Goal: Task Accomplishment & Management: Use online tool/utility

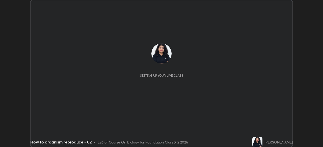
scroll to position [147, 323]
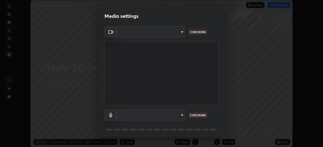
type input "028e6636b9c1bc203e9b8b979946ed412555754adccde9980a10a4eaffcc1ffb"
type input "default"
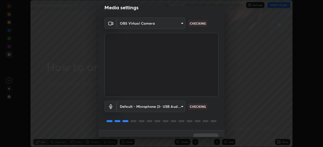
scroll to position [18, 0]
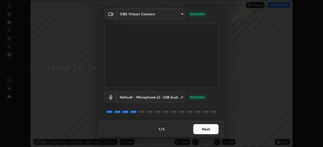
click at [202, 131] on button "Next" at bounding box center [205, 130] width 25 height 10
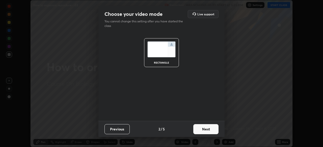
click at [201, 131] on button "Next" at bounding box center [205, 130] width 25 height 10
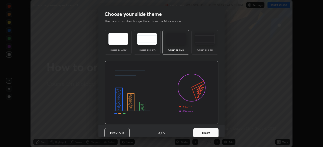
click at [198, 133] on button "Next" at bounding box center [205, 133] width 25 height 10
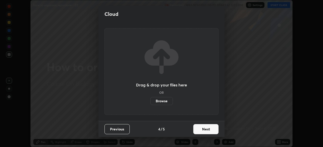
click at [165, 99] on label "Browse" at bounding box center [161, 101] width 22 height 8
click at [150, 99] on input "Browse" at bounding box center [150, 101] width 0 height 8
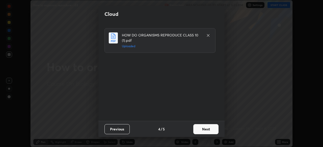
click at [198, 129] on button "Next" at bounding box center [205, 130] width 25 height 10
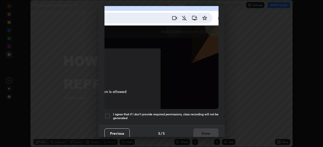
scroll to position [121, 0]
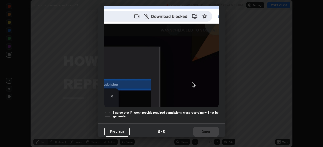
click at [106, 112] on div at bounding box center [107, 115] width 6 height 6
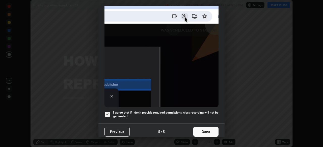
click at [195, 128] on button "Done" at bounding box center [205, 132] width 25 height 10
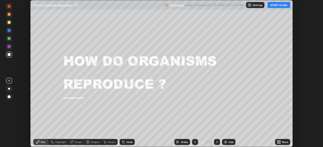
click at [274, 5] on button "START CLASS" at bounding box center [278, 5] width 23 height 6
click at [182, 142] on div "Slides" at bounding box center [184, 142] width 7 height 3
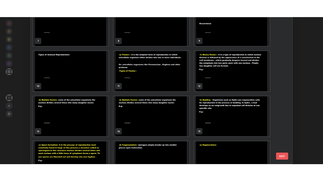
scroll to position [109, 0]
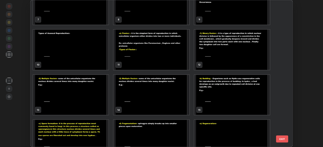
click at [100, 106] on img "grid" at bounding box center [70, 95] width 75 height 40
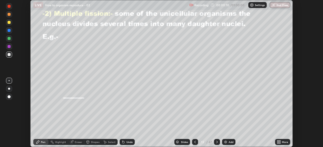
click at [279, 141] on icon at bounding box center [279, 141] width 1 height 1
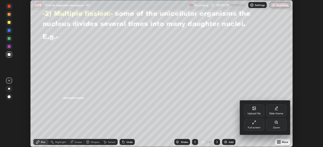
click at [257, 124] on div "Full screen" at bounding box center [254, 125] width 20 height 12
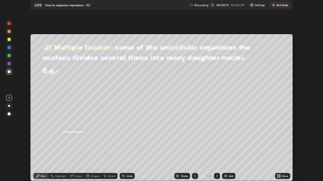
scroll to position [181, 323]
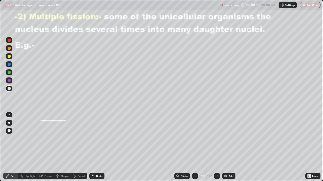
click at [64, 147] on div "Shapes" at bounding box center [64, 176] width 9 height 3
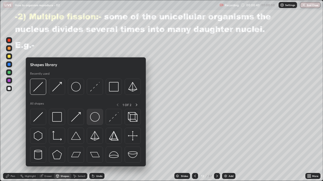
click at [94, 119] on img at bounding box center [95, 117] width 10 height 10
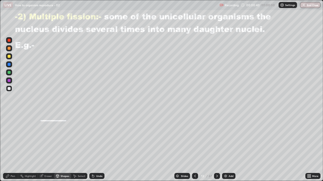
click at [9, 89] on div at bounding box center [9, 88] width 3 height 3
click at [8, 55] on div at bounding box center [9, 56] width 3 height 3
click at [11, 55] on div at bounding box center [9, 56] width 6 height 6
click at [12, 147] on div "Pen" at bounding box center [13, 176] width 5 height 3
click at [10, 87] on div at bounding box center [9, 89] width 6 height 6
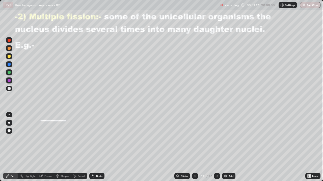
click at [11, 77] on div at bounding box center [9, 81] width 6 height 8
click at [10, 56] on div at bounding box center [9, 56] width 3 height 3
click at [100, 147] on div "Undo" at bounding box center [96, 176] width 15 height 6
click at [99, 147] on div "Undo" at bounding box center [99, 176] width 6 height 3
click at [98, 147] on div "Undo" at bounding box center [99, 176] width 6 height 3
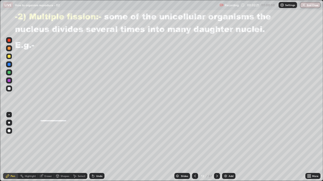
click at [9, 88] on div at bounding box center [9, 88] width 3 height 3
click at [9, 71] on div at bounding box center [9, 72] width 3 height 3
click at [62, 147] on div "Shapes" at bounding box center [64, 176] width 9 height 3
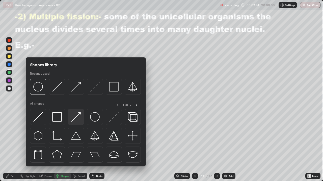
click at [74, 119] on img at bounding box center [76, 117] width 10 height 10
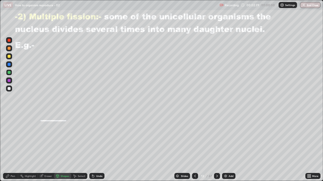
click at [59, 147] on icon at bounding box center [57, 176] width 4 height 4
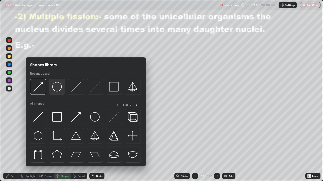
click at [58, 87] on img at bounding box center [57, 87] width 10 height 10
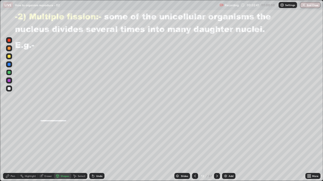
click at [9, 55] on div at bounding box center [9, 56] width 3 height 3
click at [96, 147] on div "Undo" at bounding box center [99, 176] width 6 height 3
click at [9, 80] on div at bounding box center [9, 80] width 3 height 3
click at [92, 147] on icon at bounding box center [93, 177] width 2 height 2
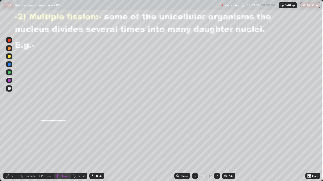
click at [11, 147] on div "Pen" at bounding box center [13, 176] width 5 height 3
click at [9, 89] on div at bounding box center [9, 88] width 3 height 3
click at [65, 147] on div "Shapes" at bounding box center [64, 176] width 9 height 3
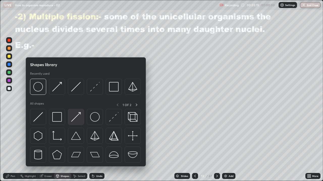
click at [75, 117] on img at bounding box center [76, 117] width 10 height 10
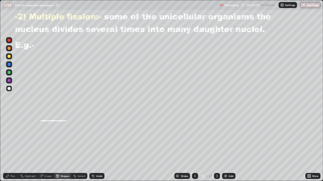
click at [14, 147] on div "Pen" at bounding box center [13, 176] width 5 height 3
click at [9, 57] on div at bounding box center [9, 56] width 3 height 3
click at [11, 86] on div at bounding box center [9, 89] width 6 height 6
click at [96, 147] on div "Undo" at bounding box center [99, 176] width 6 height 3
click at [97, 147] on div "Undo" at bounding box center [96, 176] width 15 height 6
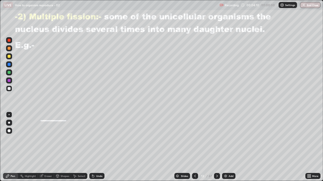
click at [97, 147] on div "Undo" at bounding box center [96, 176] width 15 height 6
click at [96, 147] on div "Undo" at bounding box center [96, 176] width 15 height 6
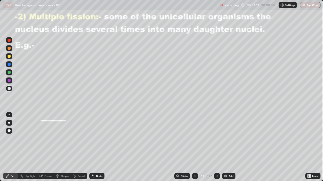
click at [95, 147] on div "Undo" at bounding box center [96, 176] width 15 height 6
click at [94, 147] on icon at bounding box center [93, 176] width 4 height 4
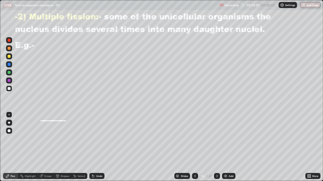
click at [10, 72] on div at bounding box center [9, 72] width 3 height 3
click at [8, 56] on div at bounding box center [9, 56] width 3 height 3
click at [9, 88] on div at bounding box center [9, 88] width 3 height 3
click at [214, 147] on div at bounding box center [217, 176] width 6 height 6
click at [194, 147] on icon at bounding box center [195, 176] width 4 height 4
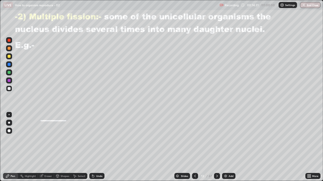
click at [214, 147] on div at bounding box center [217, 176] width 6 height 6
click at [216, 147] on icon at bounding box center [217, 176] width 4 height 4
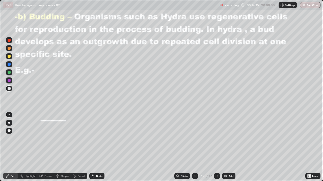
click at [10, 64] on div at bounding box center [9, 64] width 3 height 3
click at [9, 87] on div at bounding box center [9, 88] width 3 height 3
click at [10, 57] on div at bounding box center [9, 56] width 3 height 3
click at [6, 80] on div at bounding box center [9, 81] width 6 height 6
click at [7, 55] on div at bounding box center [9, 56] width 6 height 6
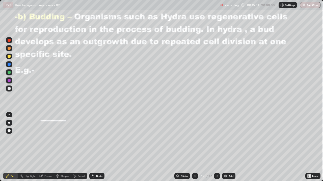
click at [8, 79] on div at bounding box center [9, 80] width 3 height 3
click at [10, 55] on div at bounding box center [9, 56] width 3 height 3
click at [9, 79] on div at bounding box center [9, 80] width 3 height 3
click at [9, 87] on div at bounding box center [9, 89] width 6 height 6
click at [10, 86] on div at bounding box center [9, 89] width 6 height 6
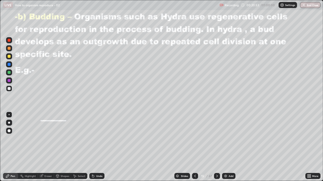
click at [8, 72] on div at bounding box center [9, 72] width 3 height 3
click at [9, 81] on div at bounding box center [9, 80] width 3 height 3
click at [9, 80] on div at bounding box center [9, 80] width 3 height 3
click at [94, 147] on div "Undo" at bounding box center [96, 176] width 15 height 6
click at [96, 147] on div "Undo" at bounding box center [99, 176] width 6 height 3
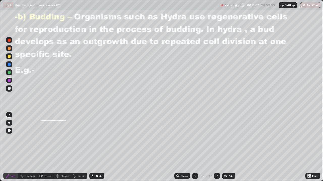
click at [94, 147] on icon at bounding box center [93, 176] width 4 height 4
click at [95, 147] on div "Undo" at bounding box center [96, 176] width 15 height 6
click at [216, 147] on icon at bounding box center [217, 176] width 4 height 4
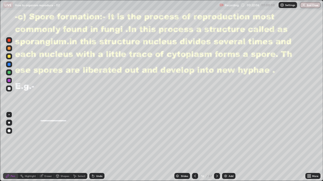
click at [9, 55] on div at bounding box center [9, 56] width 6 height 6
click at [9, 79] on div at bounding box center [9, 81] width 6 height 6
click at [9, 88] on div at bounding box center [9, 88] width 3 height 3
click at [10, 57] on div at bounding box center [9, 56] width 3 height 3
click at [10, 89] on div at bounding box center [9, 88] width 3 height 3
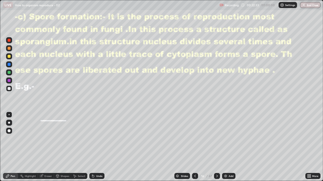
click at [8, 80] on div at bounding box center [9, 80] width 3 height 3
click at [9, 87] on div at bounding box center [9, 88] width 3 height 3
click at [48, 147] on div "Eraser" at bounding box center [48, 176] width 8 height 3
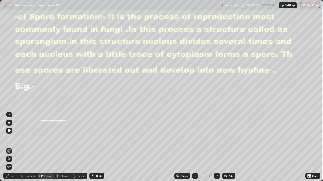
click at [9, 147] on icon at bounding box center [7, 176] width 3 height 3
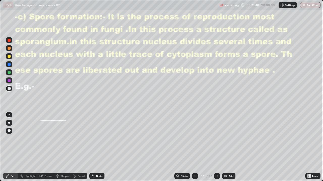
click at [9, 79] on div at bounding box center [9, 81] width 6 height 6
click at [94, 147] on div "Undo" at bounding box center [96, 176] width 15 height 6
click at [96, 147] on div "Undo" at bounding box center [96, 176] width 15 height 6
click at [47, 147] on div "Eraser" at bounding box center [48, 176] width 8 height 3
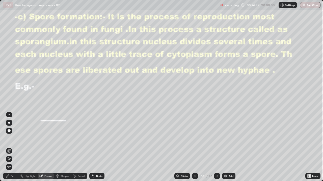
click at [11, 147] on div "Pen" at bounding box center [10, 176] width 15 height 6
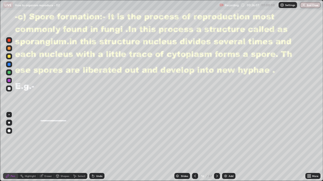
click at [8, 71] on div at bounding box center [9, 72] width 3 height 3
click at [216, 147] on icon at bounding box center [217, 176] width 4 height 4
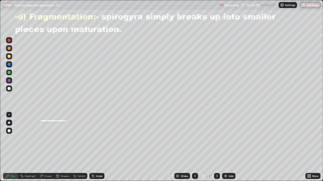
click at [9, 87] on div at bounding box center [9, 88] width 3 height 3
click at [10, 55] on div at bounding box center [9, 56] width 3 height 3
click at [59, 147] on icon at bounding box center [57, 176] width 4 height 4
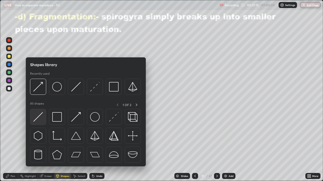
click at [38, 116] on img at bounding box center [38, 117] width 10 height 10
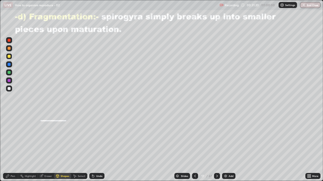
click at [10, 80] on div at bounding box center [9, 80] width 3 height 3
click at [97, 147] on div "Undo" at bounding box center [99, 176] width 6 height 3
click at [11, 147] on div "Pen" at bounding box center [10, 176] width 15 height 6
click at [60, 147] on div "Shapes" at bounding box center [64, 176] width 9 height 3
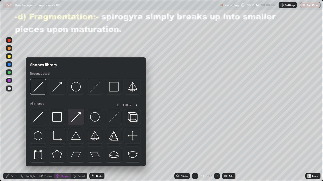
click at [73, 119] on img at bounding box center [76, 117] width 10 height 10
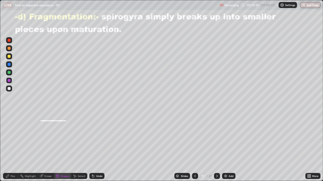
click at [10, 55] on div at bounding box center [9, 56] width 3 height 3
click at [59, 147] on icon at bounding box center [57, 176] width 4 height 4
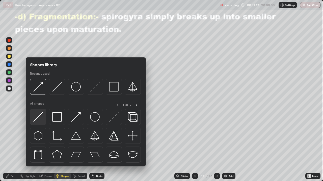
click at [42, 116] on img at bounding box center [38, 117] width 10 height 10
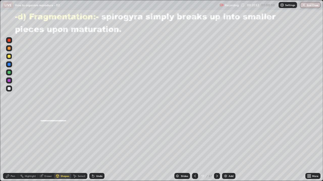
click at [16, 147] on div "Pen" at bounding box center [10, 176] width 15 height 6
click at [10, 79] on div at bounding box center [9, 81] width 6 height 6
click at [210, 147] on div "47" at bounding box center [209, 176] width 3 height 5
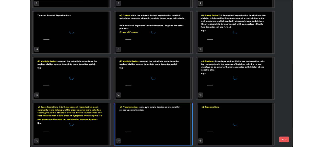
scroll to position [179, 320]
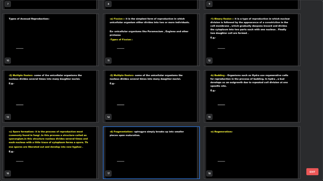
click at [215, 146] on img "grid" at bounding box center [252, 153] width 96 height 52
click at [217, 145] on img "grid" at bounding box center [252, 153] width 96 height 52
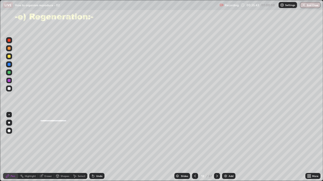
click at [9, 88] on div at bounding box center [9, 88] width 3 height 3
click at [10, 55] on div at bounding box center [9, 56] width 3 height 3
click at [60, 147] on div "Shapes" at bounding box center [62, 176] width 17 height 6
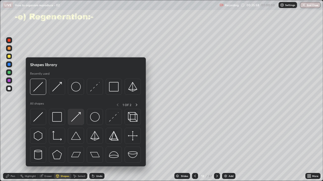
click at [73, 120] on img at bounding box center [76, 117] width 10 height 10
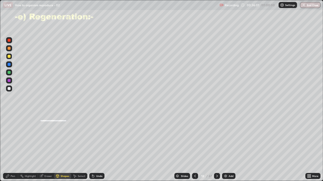
click at [12, 147] on div "Pen" at bounding box center [13, 176] width 5 height 3
click at [10, 56] on div at bounding box center [9, 56] width 3 height 3
click at [9, 55] on div at bounding box center [9, 56] width 6 height 6
click at [10, 87] on div at bounding box center [9, 88] width 3 height 3
click at [93, 147] on icon at bounding box center [93, 177] width 2 height 2
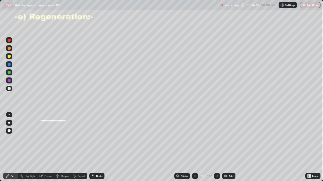
click at [9, 71] on div at bounding box center [9, 72] width 3 height 3
click at [59, 147] on icon at bounding box center [57, 176] width 4 height 4
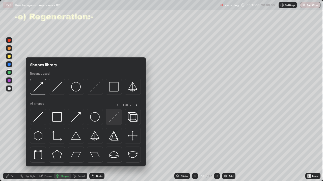
click at [112, 118] on img at bounding box center [114, 117] width 10 height 10
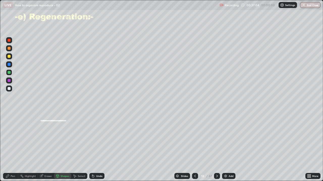
click at [9, 56] on div at bounding box center [9, 56] width 3 height 3
click at [97, 147] on div "Undo" at bounding box center [99, 176] width 6 height 3
click at [9, 147] on icon at bounding box center [8, 176] width 4 height 4
click at [10, 87] on div at bounding box center [9, 88] width 3 height 3
click at [62, 147] on div "Shapes" at bounding box center [64, 176] width 9 height 3
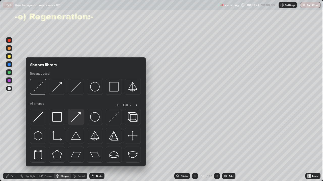
click at [77, 115] on img at bounding box center [76, 117] width 10 height 10
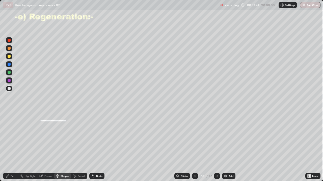
click at [9, 57] on div at bounding box center [9, 56] width 3 height 3
click at [14, 147] on div "Pen" at bounding box center [10, 176] width 15 height 6
click at [10, 87] on div at bounding box center [9, 88] width 3 height 3
click at [95, 147] on div "Undo" at bounding box center [96, 176] width 15 height 6
click at [101, 147] on div "Undo" at bounding box center [99, 176] width 6 height 3
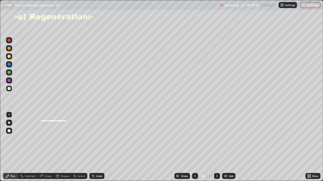
click at [48, 147] on div "Eraser" at bounding box center [48, 176] width 8 height 3
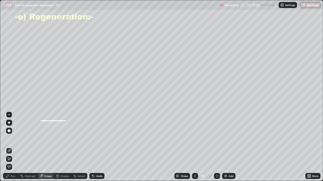
click at [48, 147] on div "Eraser" at bounding box center [48, 176] width 8 height 3
click at [12, 147] on div "Pen" at bounding box center [13, 176] width 5 height 3
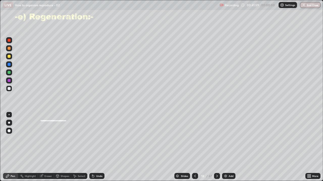
click at [59, 147] on div "Shapes" at bounding box center [62, 176] width 17 height 6
click at [46, 147] on div "Eraser" at bounding box center [48, 176] width 8 height 3
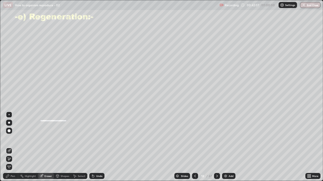
click at [11, 147] on div "Pen" at bounding box center [10, 176] width 15 height 6
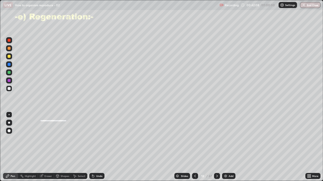
click at [10, 71] on div at bounding box center [9, 73] width 6 height 6
click at [93, 147] on div "Undo" at bounding box center [96, 176] width 15 height 6
click at [7, 87] on div at bounding box center [9, 89] width 6 height 6
click at [8, 79] on div at bounding box center [9, 81] width 6 height 6
click at [217, 147] on div at bounding box center [217, 176] width 6 height 6
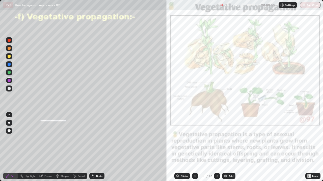
click at [8, 71] on div at bounding box center [9, 73] width 6 height 6
click at [9, 48] on div at bounding box center [9, 48] width 3 height 3
click at [8, 80] on div at bounding box center [9, 80] width 3 height 3
click at [98, 147] on div "Undo" at bounding box center [96, 176] width 15 height 6
click at [9, 88] on div at bounding box center [9, 88] width 3 height 3
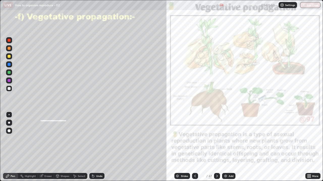
click at [96, 147] on div "Undo" at bounding box center [96, 176] width 15 height 6
click at [96, 147] on div "Undo" at bounding box center [95, 176] width 17 height 10
click at [7, 64] on div at bounding box center [9, 65] width 6 height 6
click at [216, 147] on icon at bounding box center [217, 176] width 4 height 4
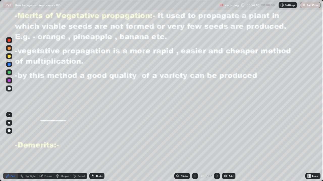
click at [194, 147] on icon at bounding box center [195, 176] width 4 height 4
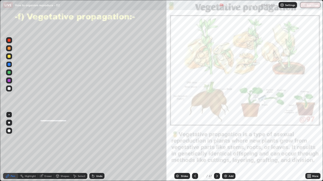
click at [227, 147] on div "Add" at bounding box center [228, 176] width 13 height 6
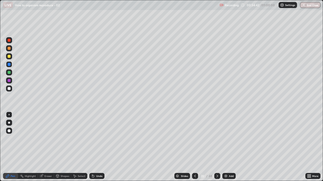
click at [9, 48] on div at bounding box center [9, 48] width 3 height 3
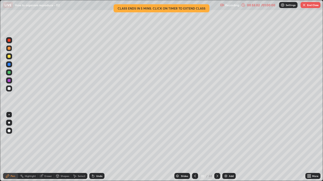
click at [10, 73] on div at bounding box center [9, 72] width 3 height 3
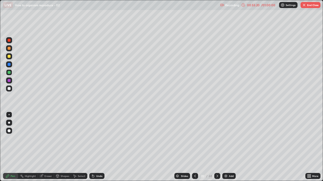
click at [96, 147] on div "Undo" at bounding box center [99, 176] width 6 height 3
click at [94, 147] on div "Undo" at bounding box center [95, 176] width 17 height 10
click at [91, 147] on div "Undo" at bounding box center [95, 176] width 17 height 10
click at [90, 147] on div "Undo" at bounding box center [95, 176] width 17 height 10
click at [89, 147] on div "Undo" at bounding box center [95, 176] width 17 height 10
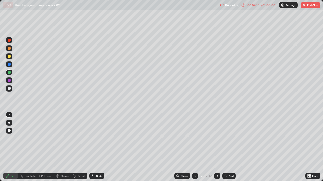
click at [192, 147] on div at bounding box center [195, 176] width 6 height 6
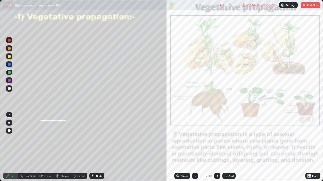
click at [195, 147] on icon at bounding box center [195, 176] width 2 height 3
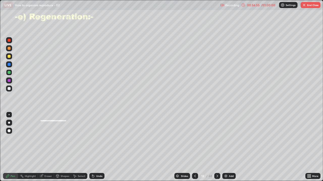
click at [194, 147] on icon at bounding box center [195, 176] width 4 height 4
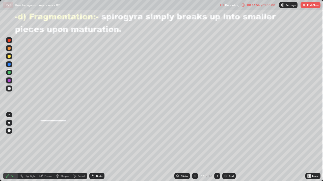
click at [194, 147] on icon at bounding box center [195, 176] width 4 height 4
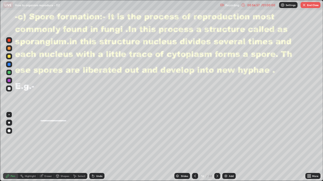
click at [217, 147] on icon at bounding box center [217, 176] width 4 height 4
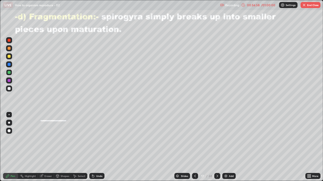
click at [217, 147] on icon at bounding box center [217, 176] width 2 height 3
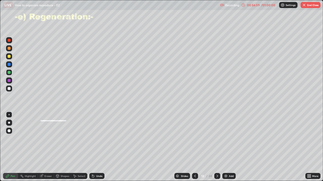
click at [217, 147] on icon at bounding box center [217, 176] width 2 height 3
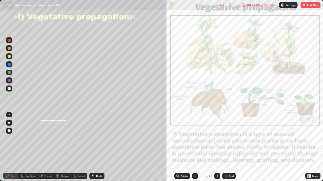
click at [216, 147] on icon at bounding box center [217, 176] width 4 height 4
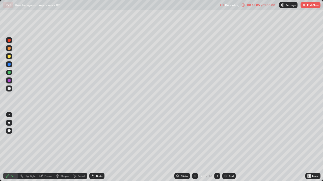
click at [306, 5] on button "End Class" at bounding box center [310, 5] width 20 height 6
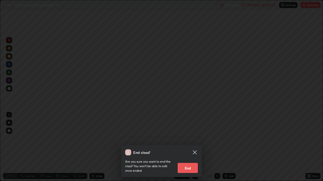
click at [193, 147] on button "End" at bounding box center [187, 168] width 20 height 10
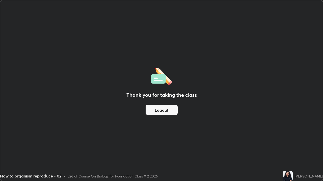
click at [161, 112] on button "Logout" at bounding box center [161, 110] width 32 height 10
click at [158, 108] on button "Logout" at bounding box center [161, 110] width 32 height 10
click at [161, 107] on button "Logout" at bounding box center [161, 110] width 32 height 10
click at [171, 108] on button "Logout" at bounding box center [161, 110] width 32 height 10
click at [170, 109] on button "Logout" at bounding box center [161, 110] width 32 height 10
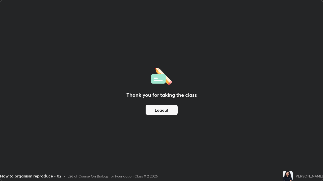
click at [170, 111] on button "Logout" at bounding box center [161, 110] width 32 height 10
click at [318, 91] on div "Thank you for taking the class Logout" at bounding box center [161, 90] width 322 height 181
click at [292, 147] on div "Thank you for taking the class Logout" at bounding box center [161, 90] width 322 height 181
click at [165, 110] on button "Logout" at bounding box center [161, 110] width 32 height 10
click at [75, 135] on div "Thank you for taking the class Logout" at bounding box center [161, 90] width 322 height 181
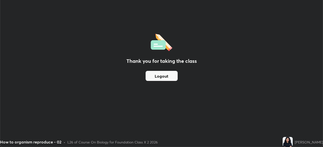
scroll to position [25059, 24884]
